Goal: Navigation & Orientation: Find specific page/section

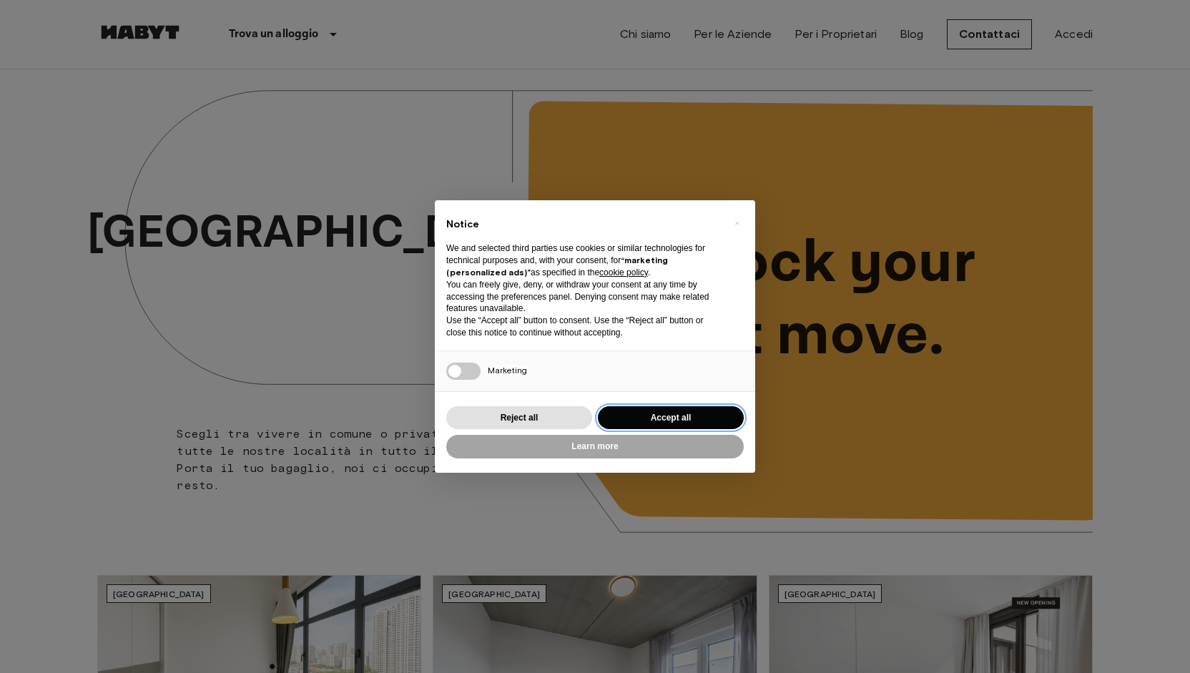
click at [631, 415] on button "Accept all" at bounding box center [671, 418] width 146 height 24
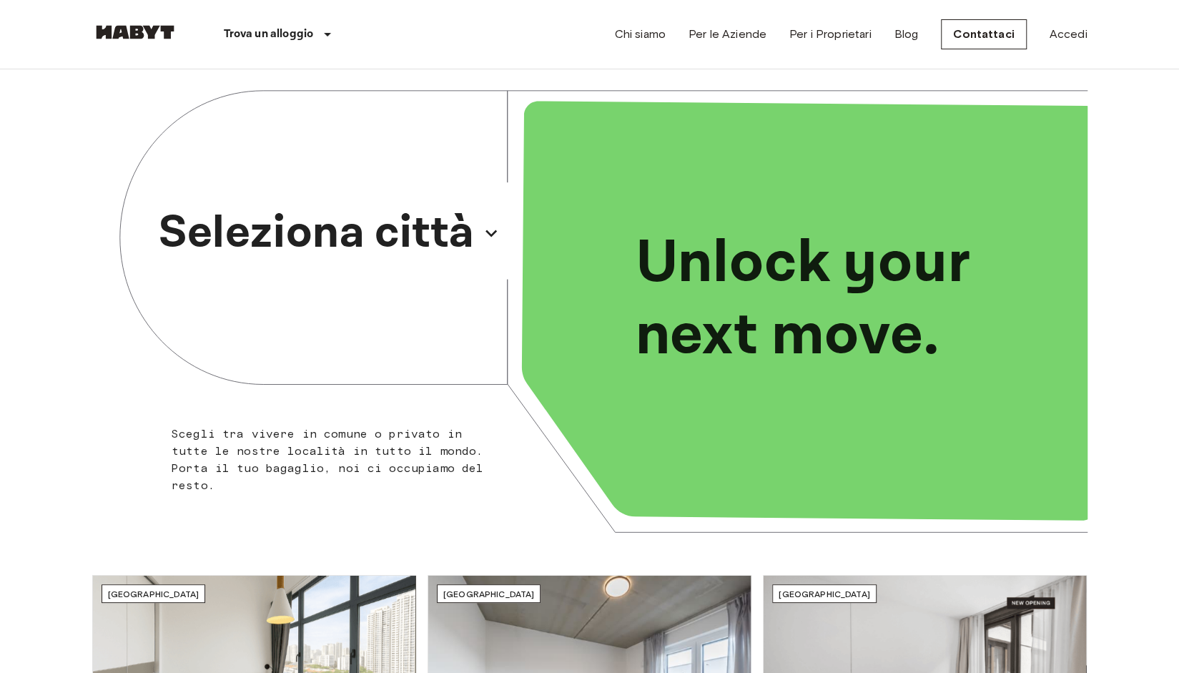
click at [443, 250] on p "Seleziona città" at bounding box center [316, 233] width 315 height 69
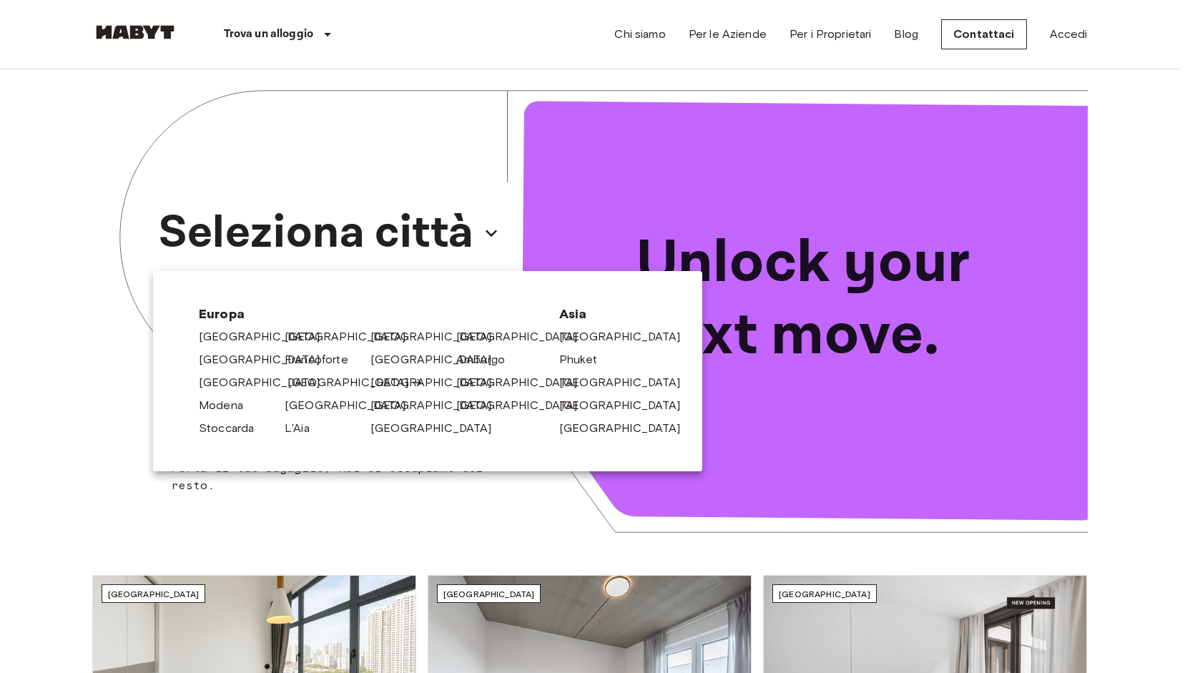
click at [305, 378] on link "[GEOGRAPHIC_DATA]" at bounding box center [355, 382] width 136 height 17
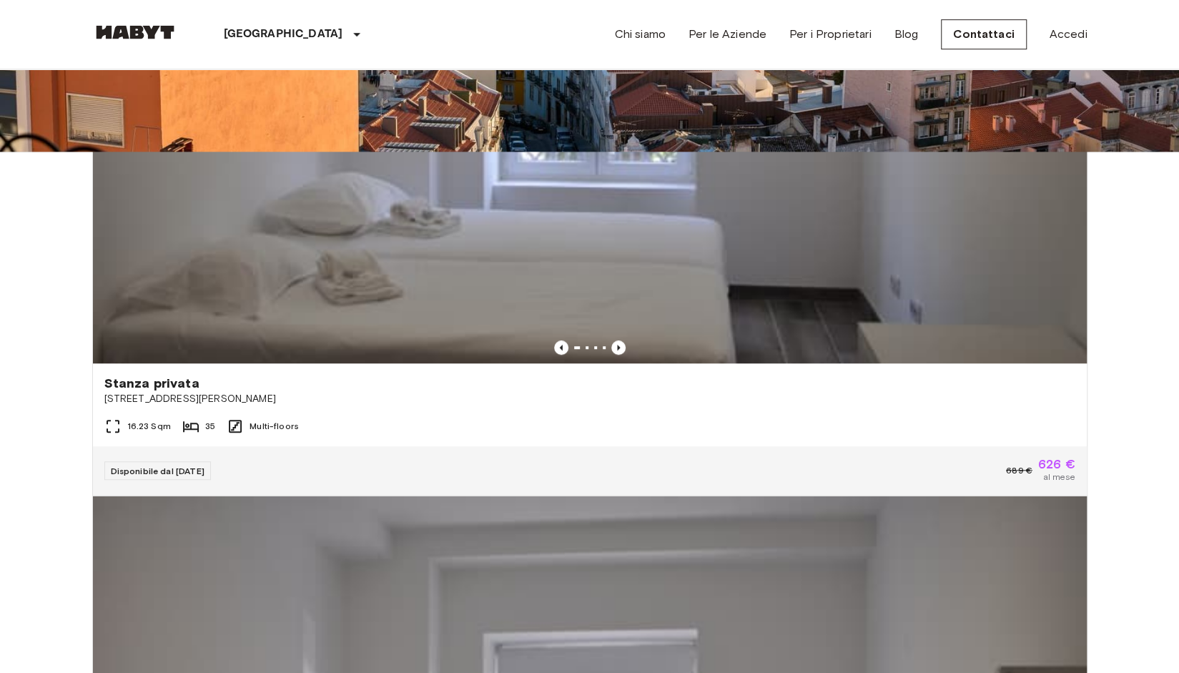
scroll to position [286, 0]
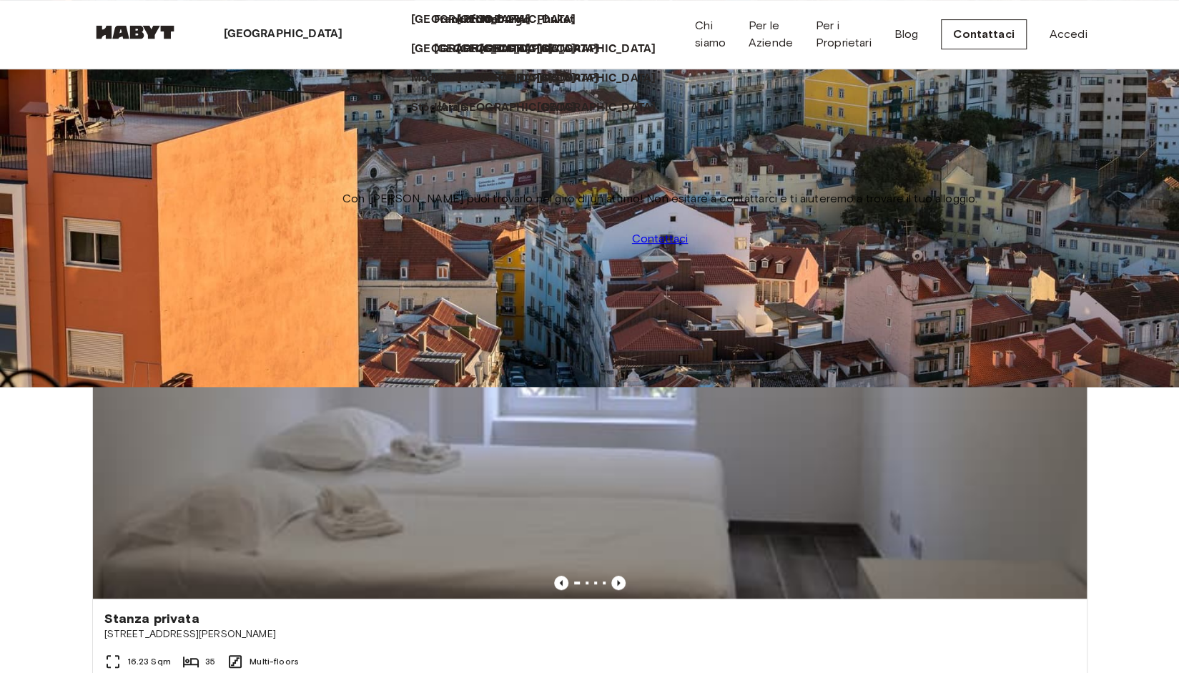
click at [275, 24] on div "[GEOGRAPHIC_DATA]" at bounding box center [286, 34] width 217 height 69
click at [460, 58] on p "[GEOGRAPHIC_DATA]" at bounding box center [519, 49] width 119 height 17
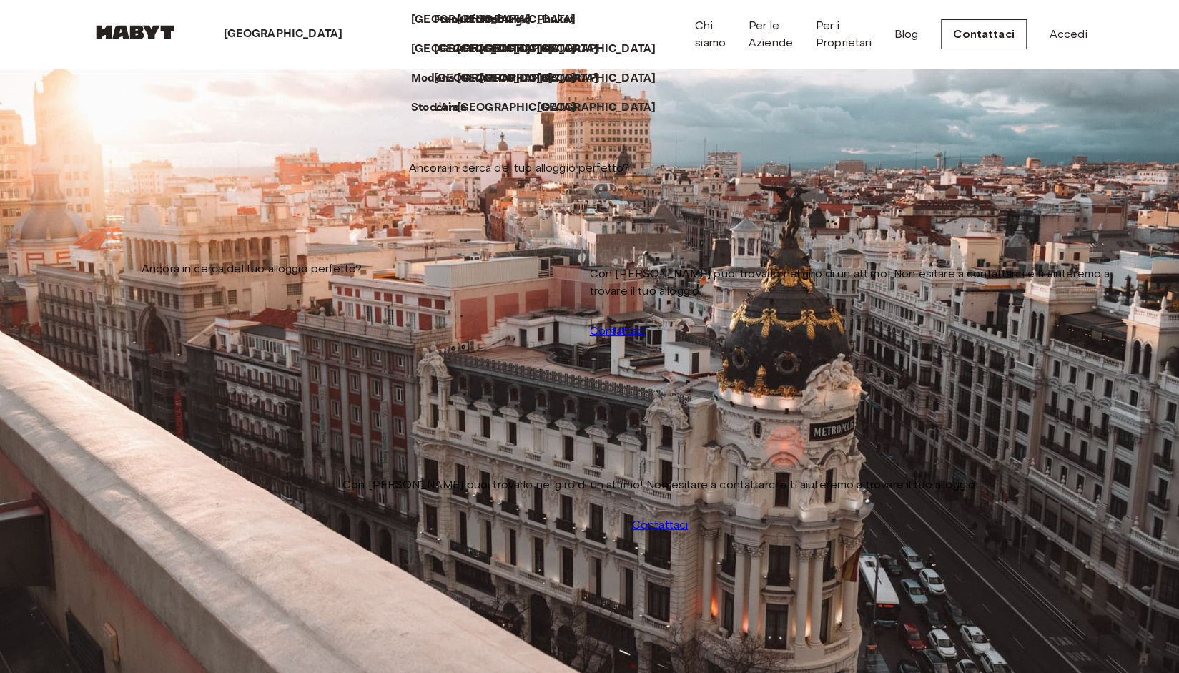
click at [483, 29] on p "Amburgo" at bounding box center [508, 19] width 50 height 17
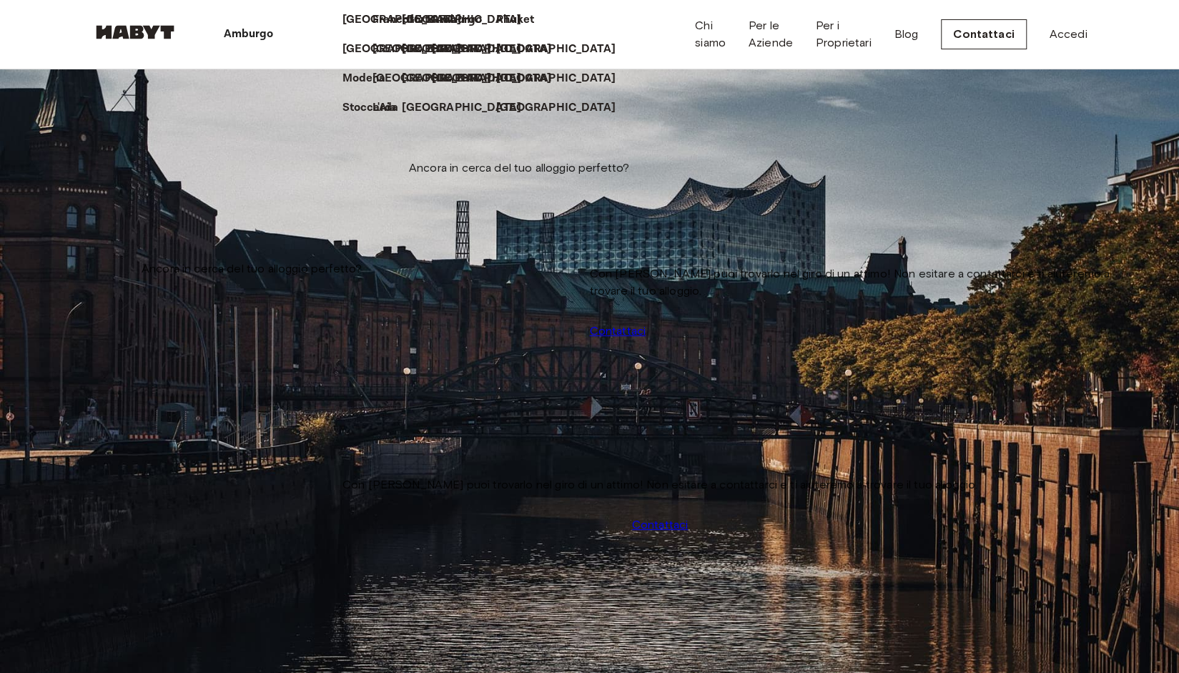
click at [280, 34] on icon at bounding box center [280, 34] width 0 height 0
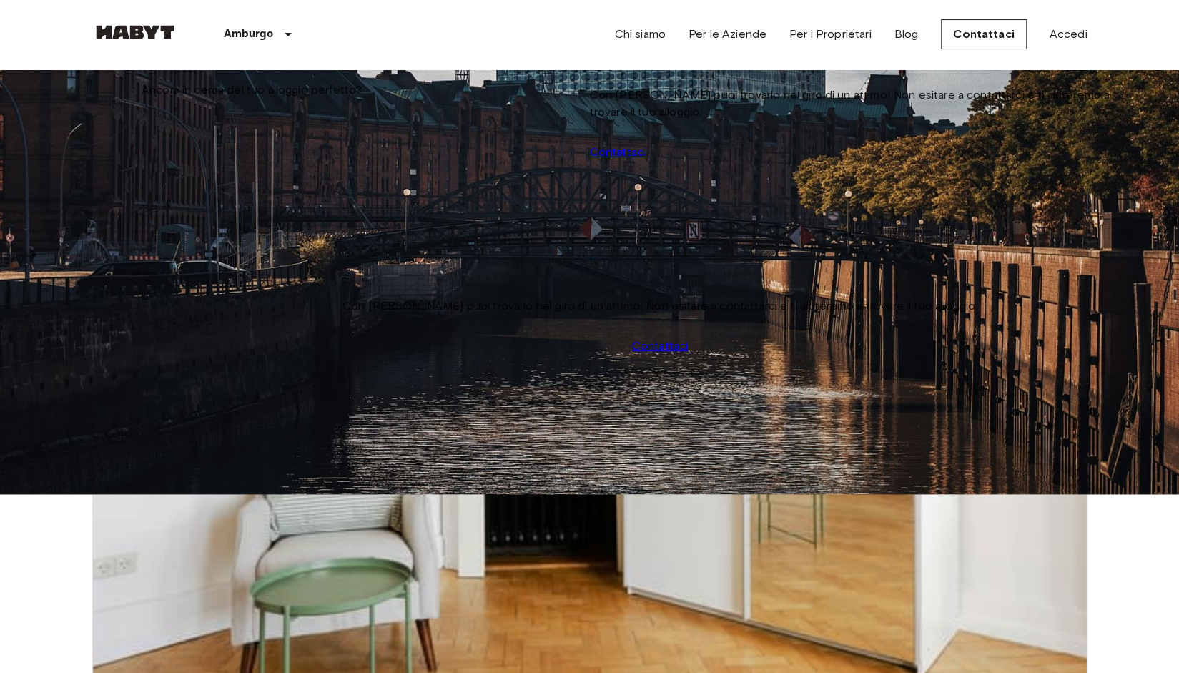
scroll to position [429, 0]
